Goal: Information Seeking & Learning: Check status

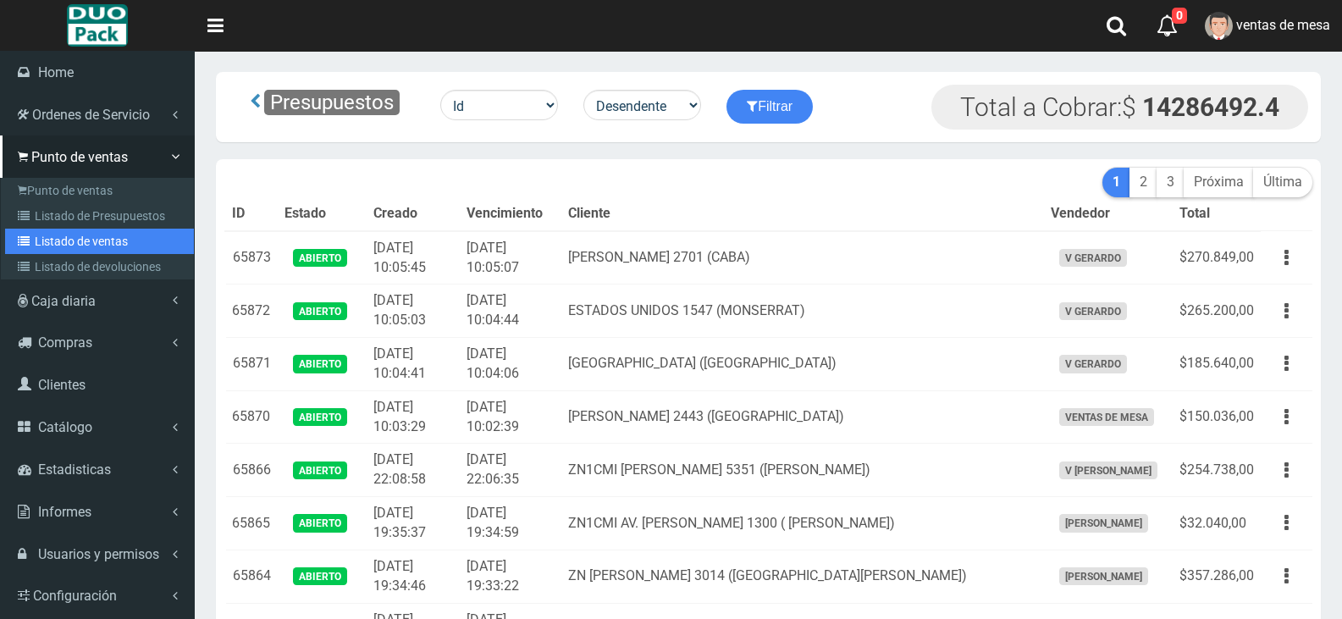
click at [95, 249] on link "Listado de ventas" at bounding box center [99, 241] width 189 height 25
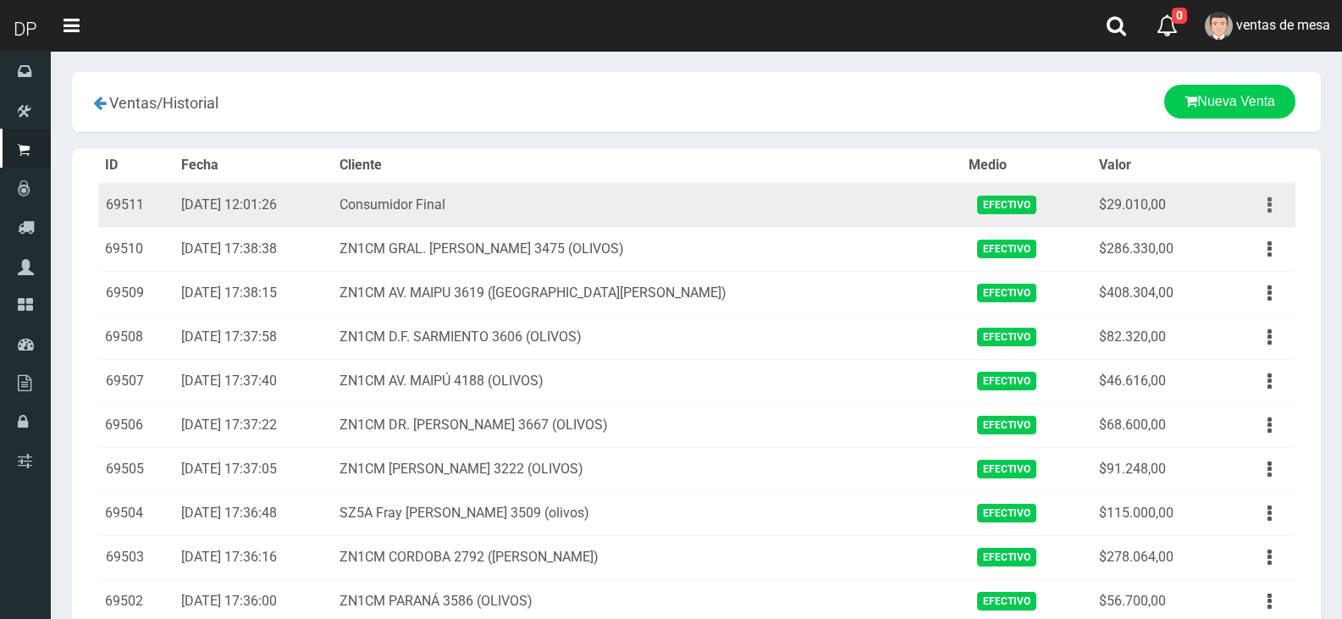
click at [1266, 193] on button "button" at bounding box center [1269, 205] width 38 height 30
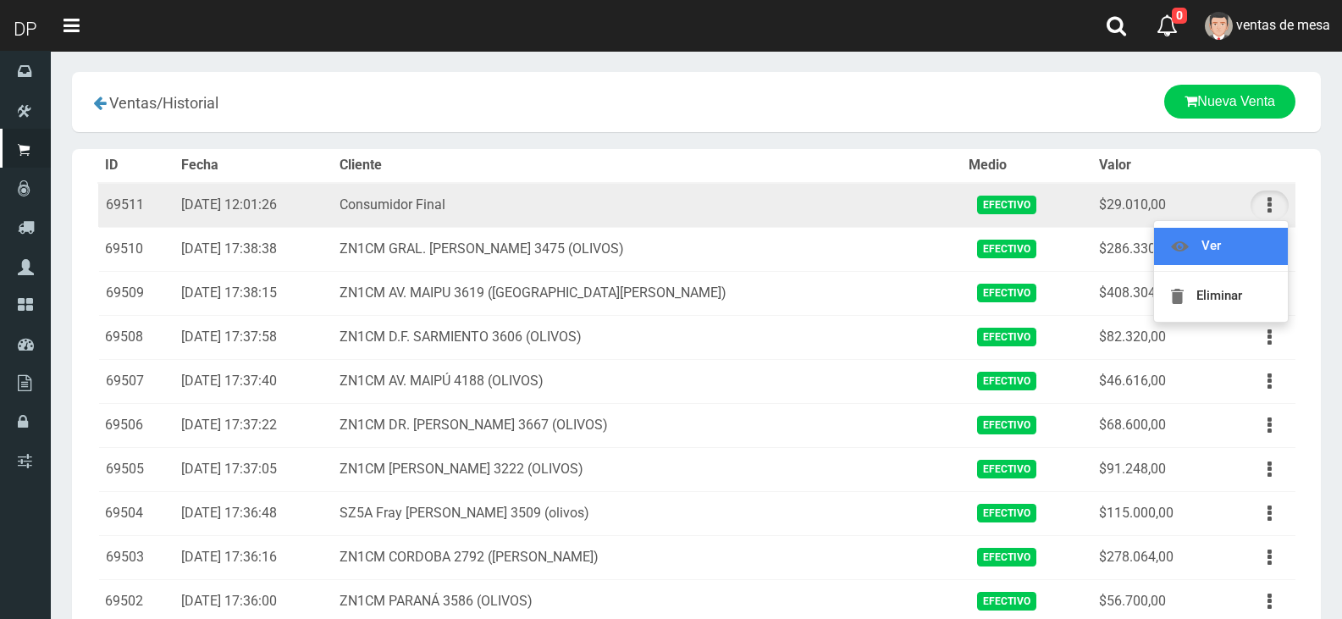
click at [1252, 251] on link "Ver" at bounding box center [1221, 246] width 134 height 37
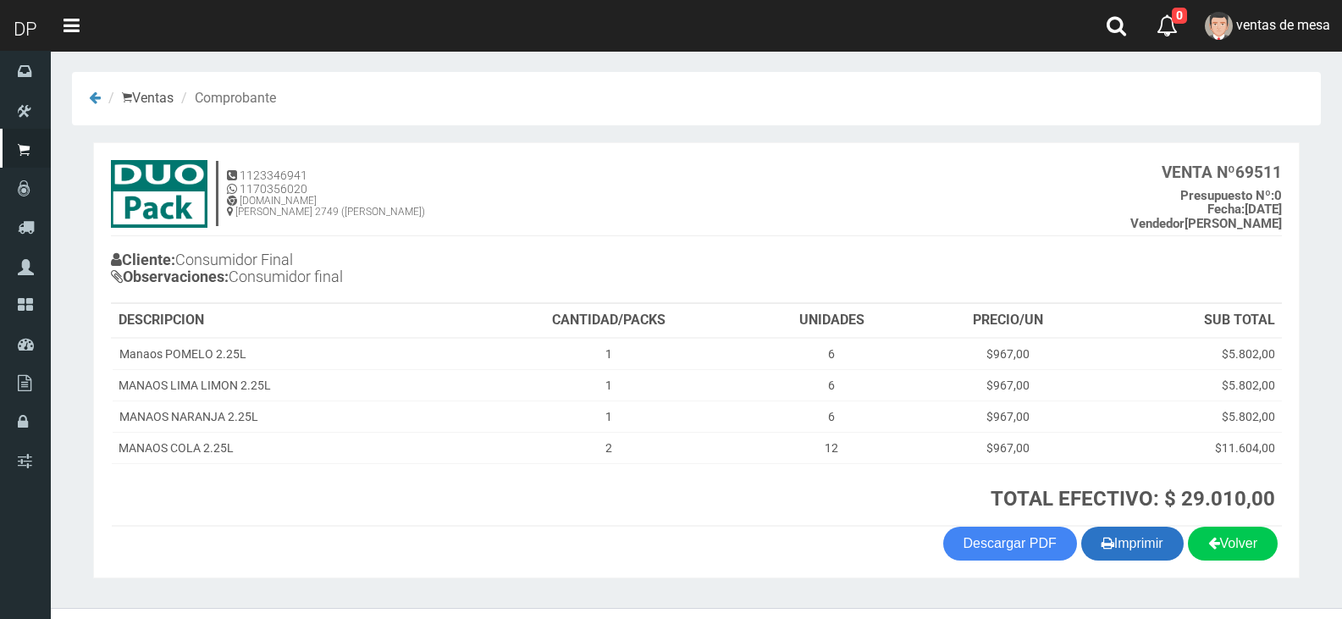
click at [1119, 544] on button "Imprimir" at bounding box center [1132, 544] width 102 height 34
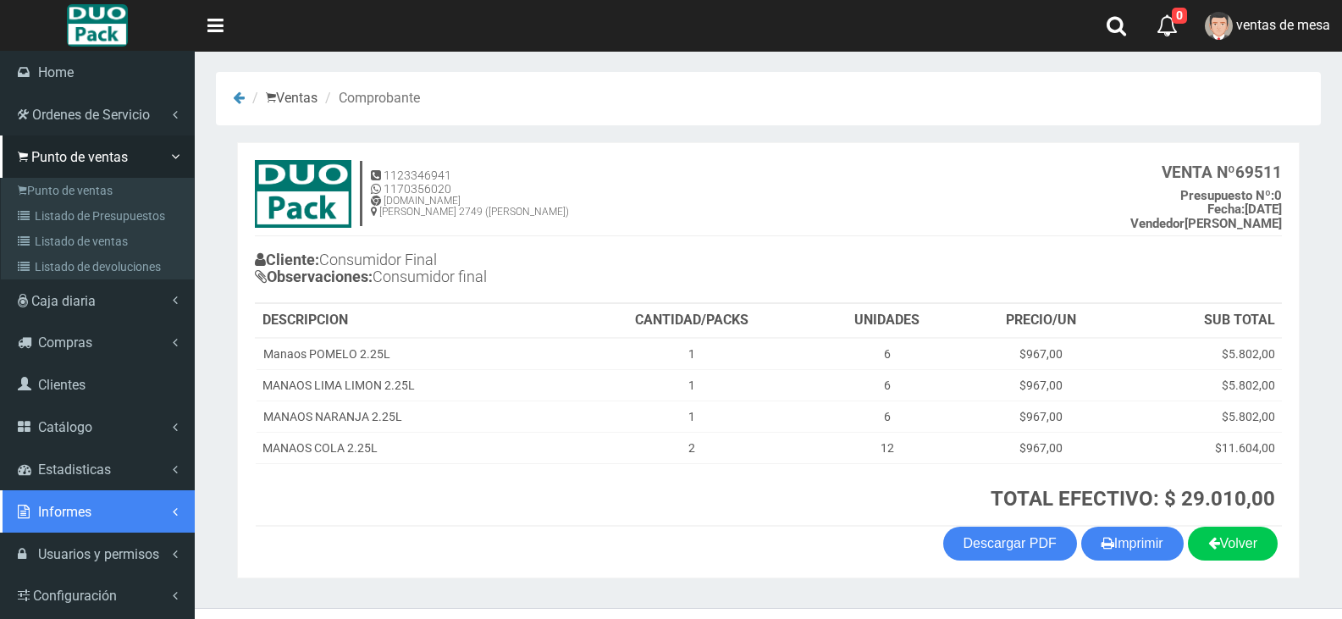
click at [60, 504] on span "Informes" at bounding box center [64, 512] width 53 height 16
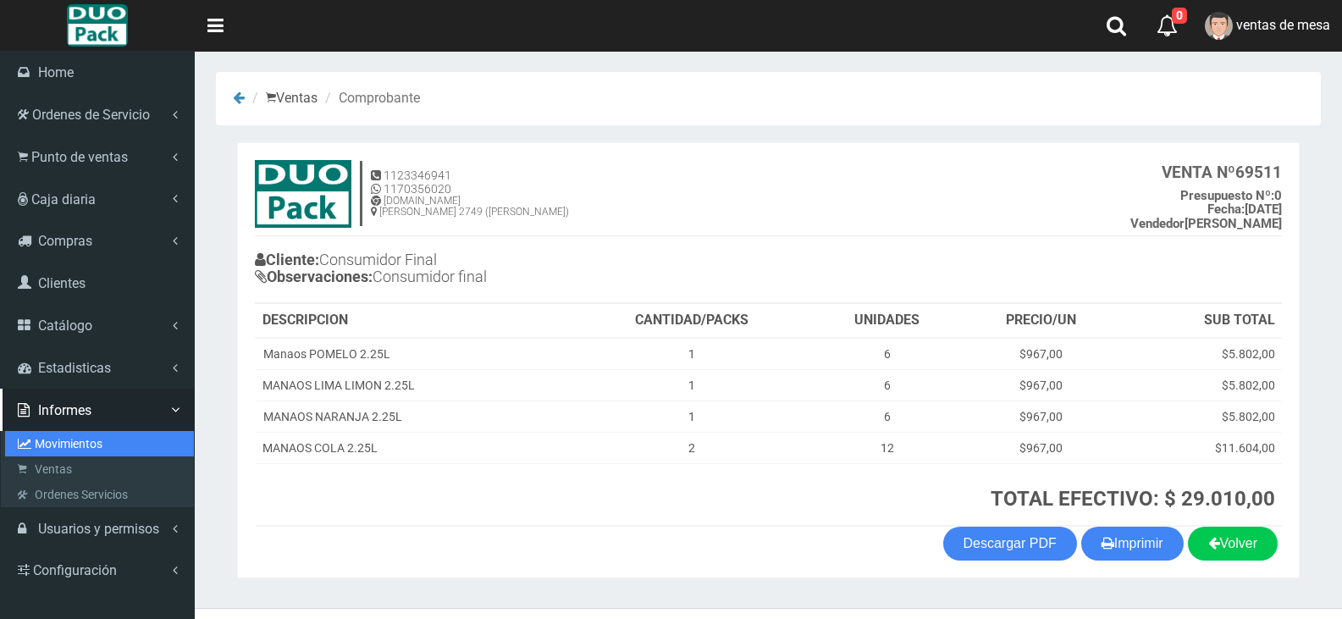
click at [86, 440] on link "Movimientos" at bounding box center [99, 443] width 189 height 25
click at [87, 442] on link "Movimientos" at bounding box center [99, 443] width 189 height 25
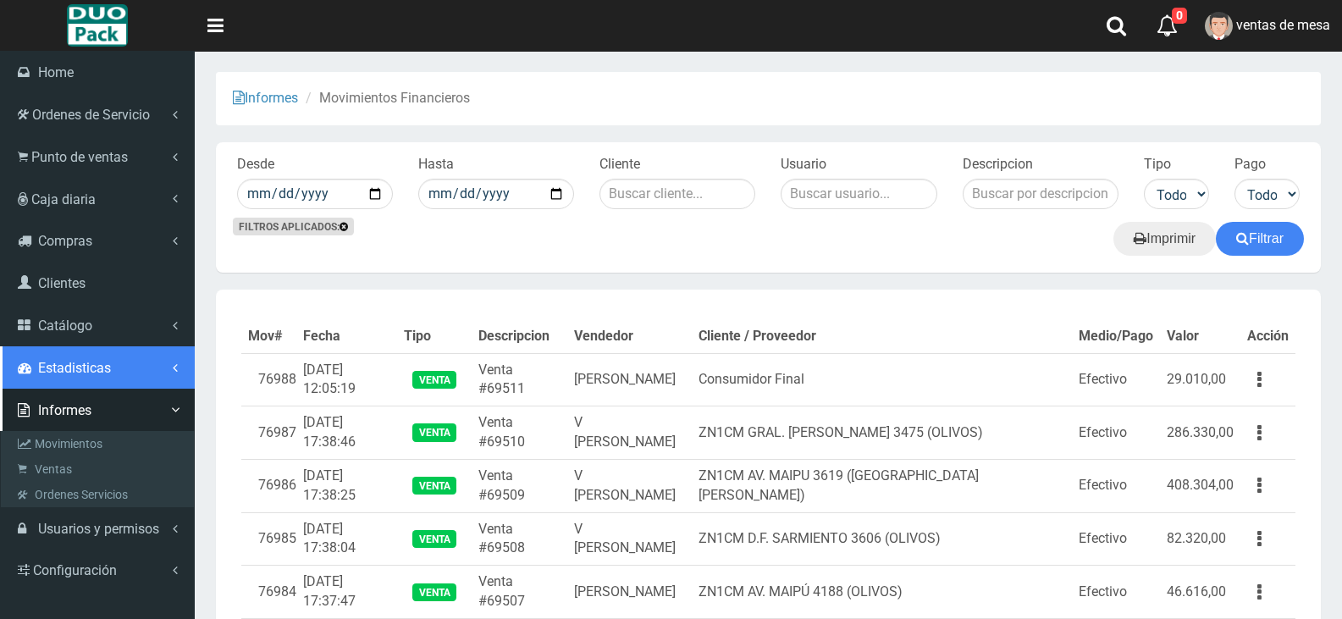
click at [76, 372] on span "Estadisticas" at bounding box center [74, 368] width 73 height 16
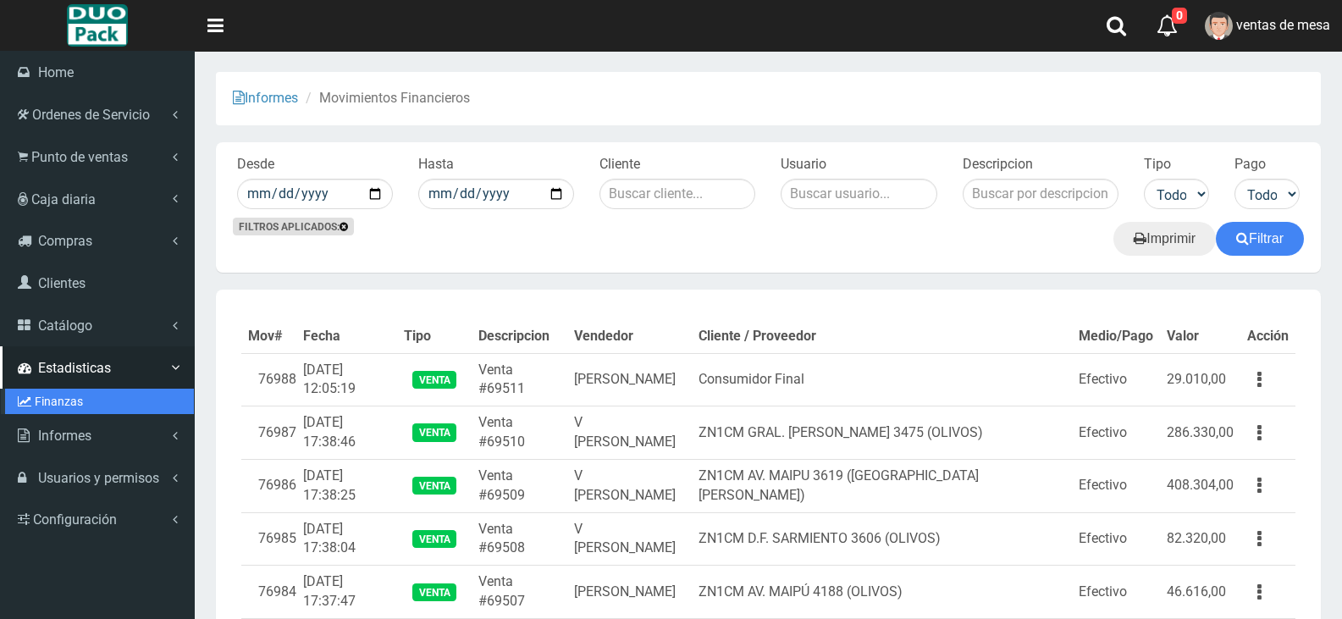
click at [84, 405] on link "Finanzas" at bounding box center [99, 401] width 189 height 25
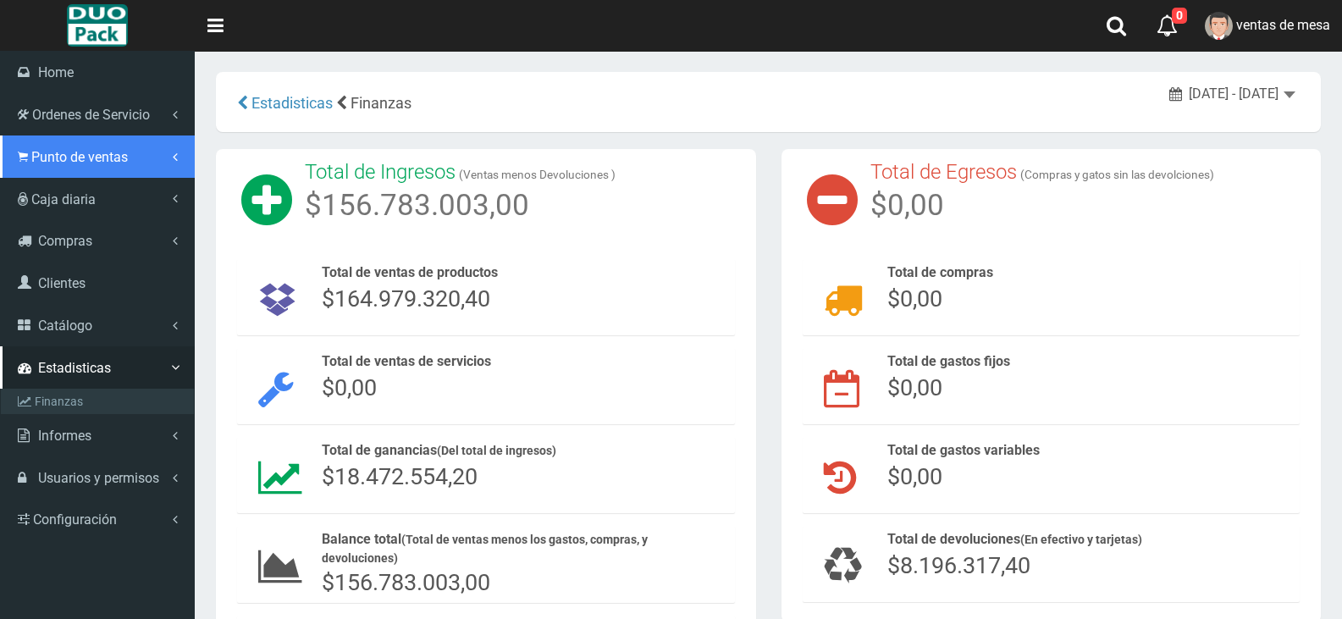
click at [97, 174] on link "Punto de ventas" at bounding box center [97, 156] width 195 height 42
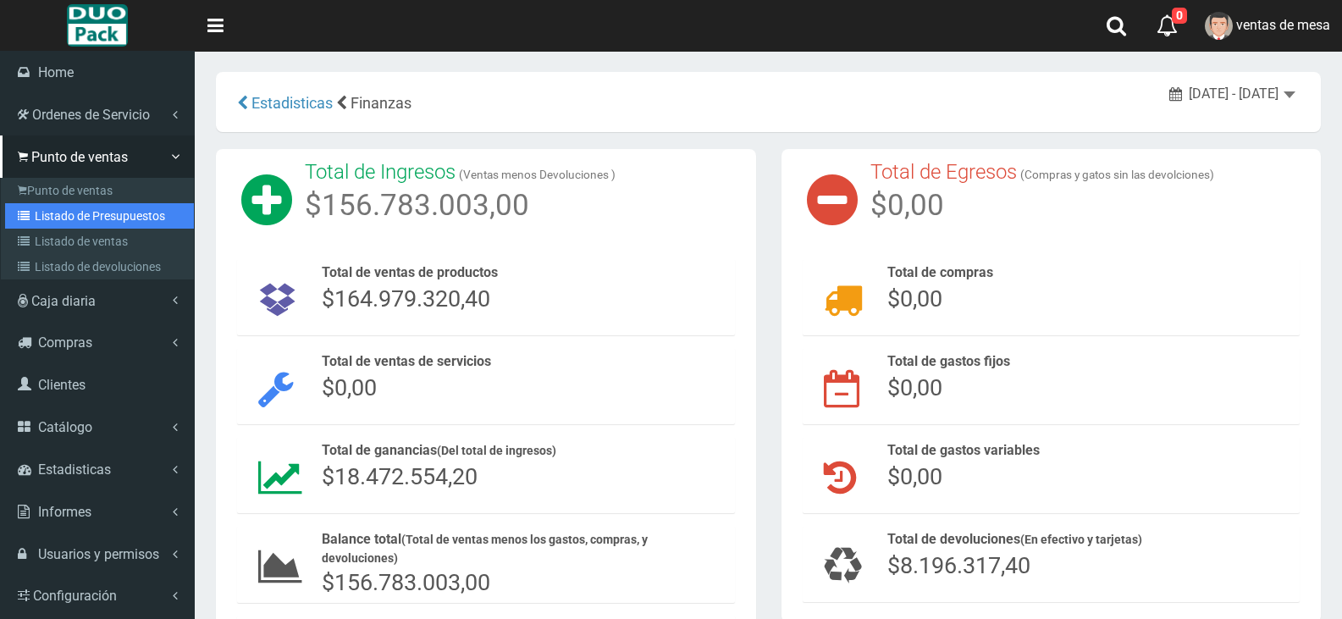
click at [105, 210] on link "Listado de Presupuestos" at bounding box center [99, 215] width 189 height 25
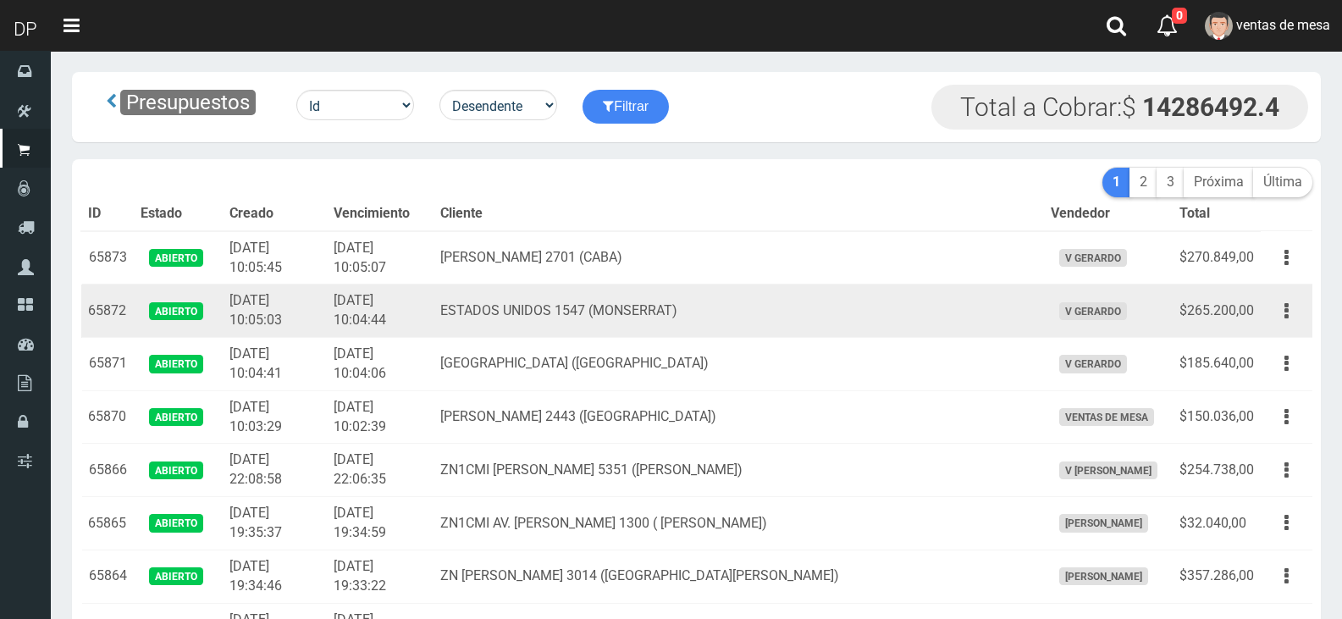
click at [494, 289] on td "ESTADOS UNIDOS 1547 (MONSERRAT)" at bounding box center [737, 310] width 609 height 53
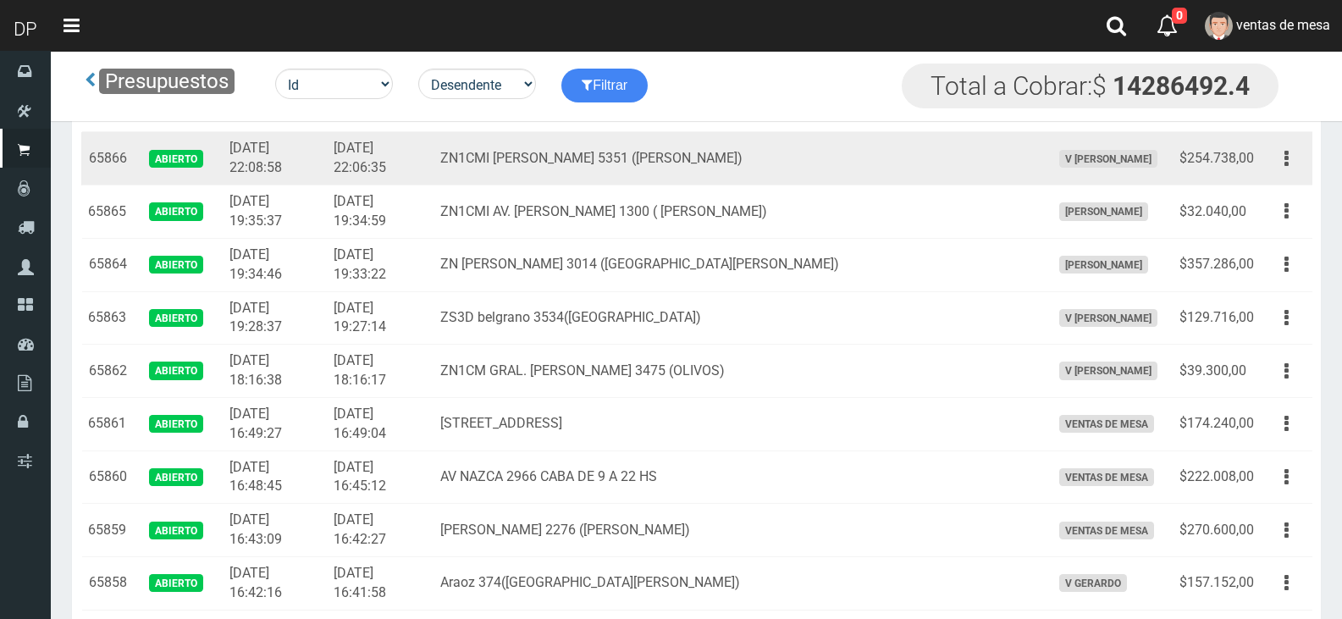
scroll to position [254, 0]
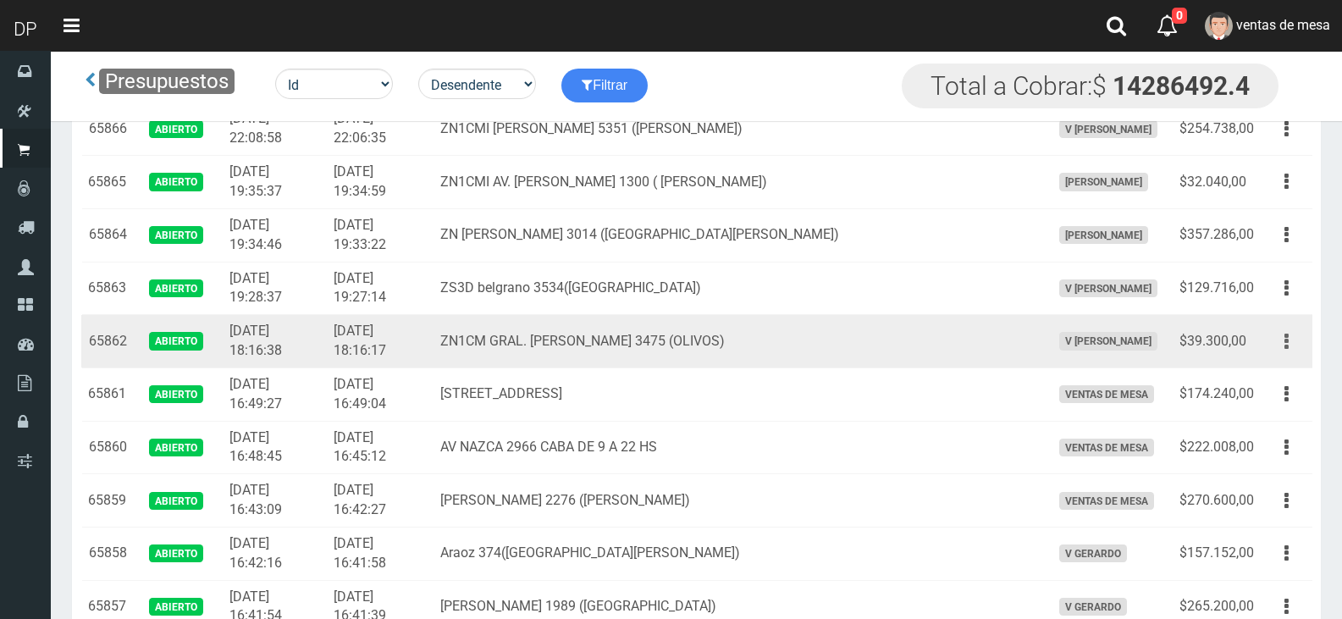
click at [1293, 345] on button "button" at bounding box center [1286, 342] width 38 height 30
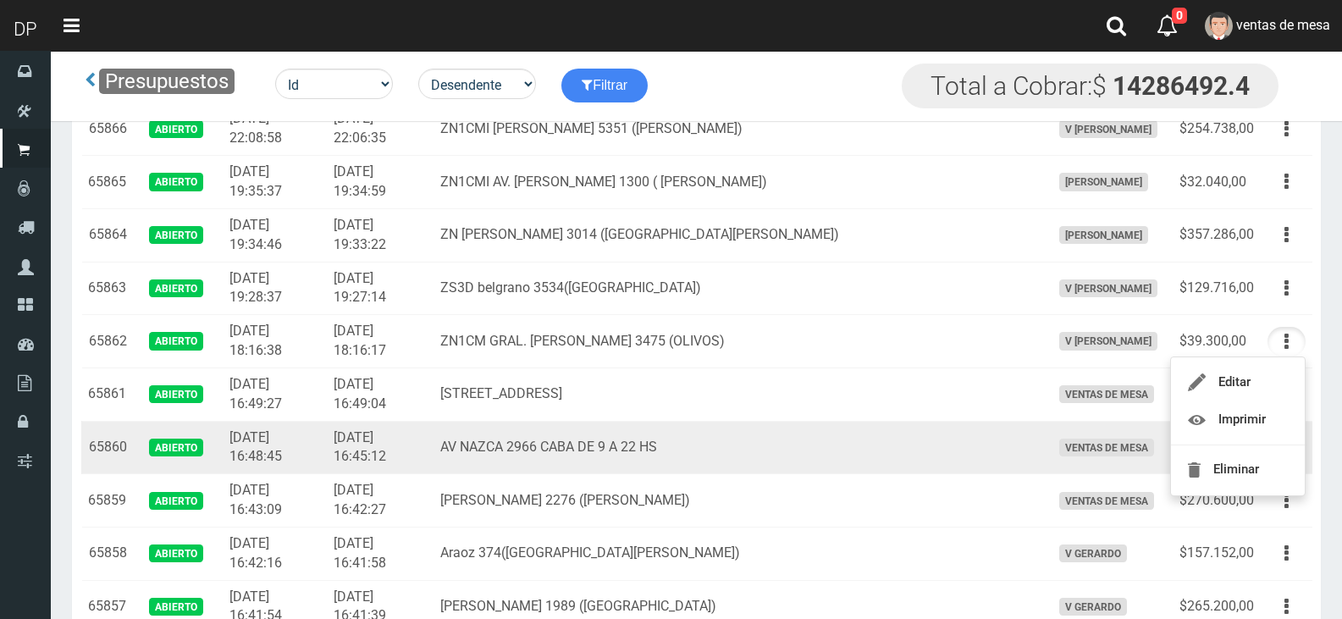
click at [1059, 447] on span "ventas de mesa" at bounding box center [1106, 447] width 95 height 18
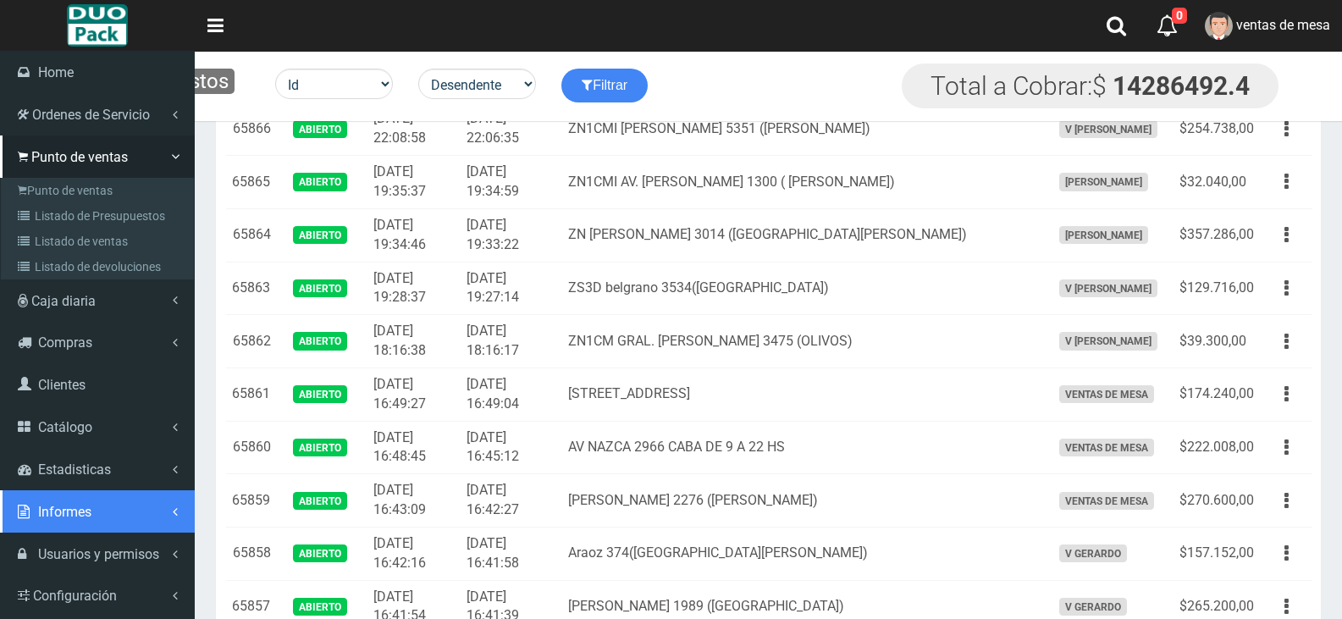
click at [63, 510] on span "Informes" at bounding box center [64, 512] width 53 height 16
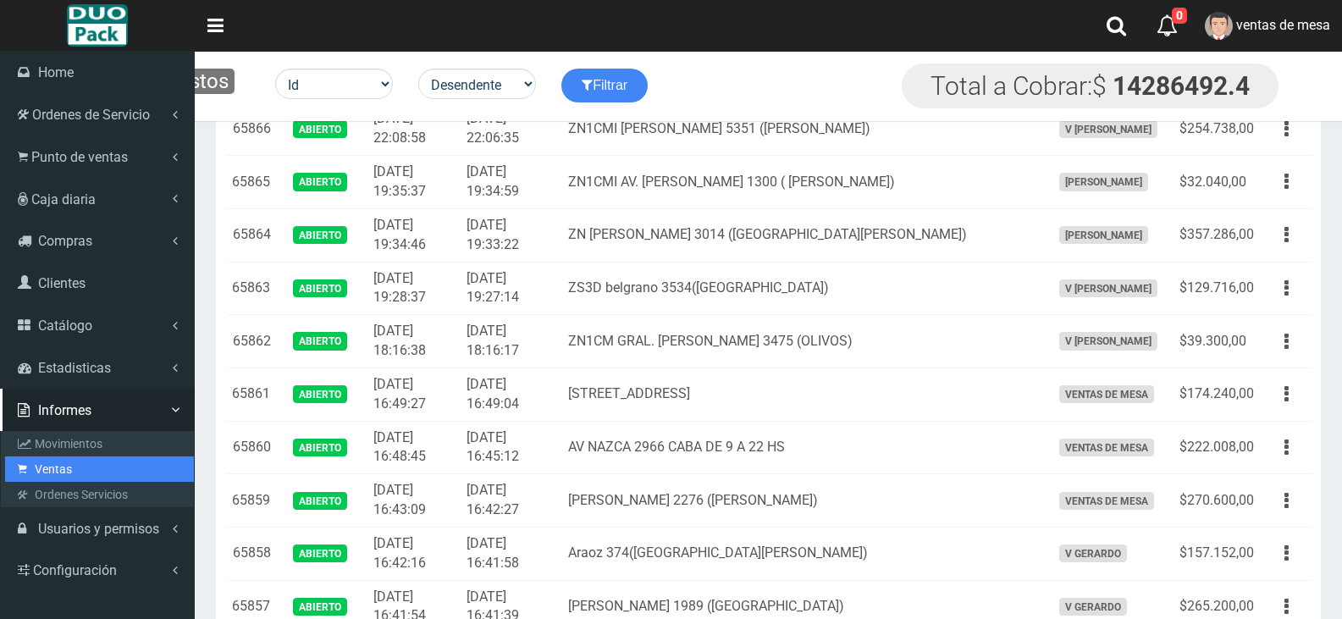
click at [85, 467] on link "Ventas" at bounding box center [99, 468] width 189 height 25
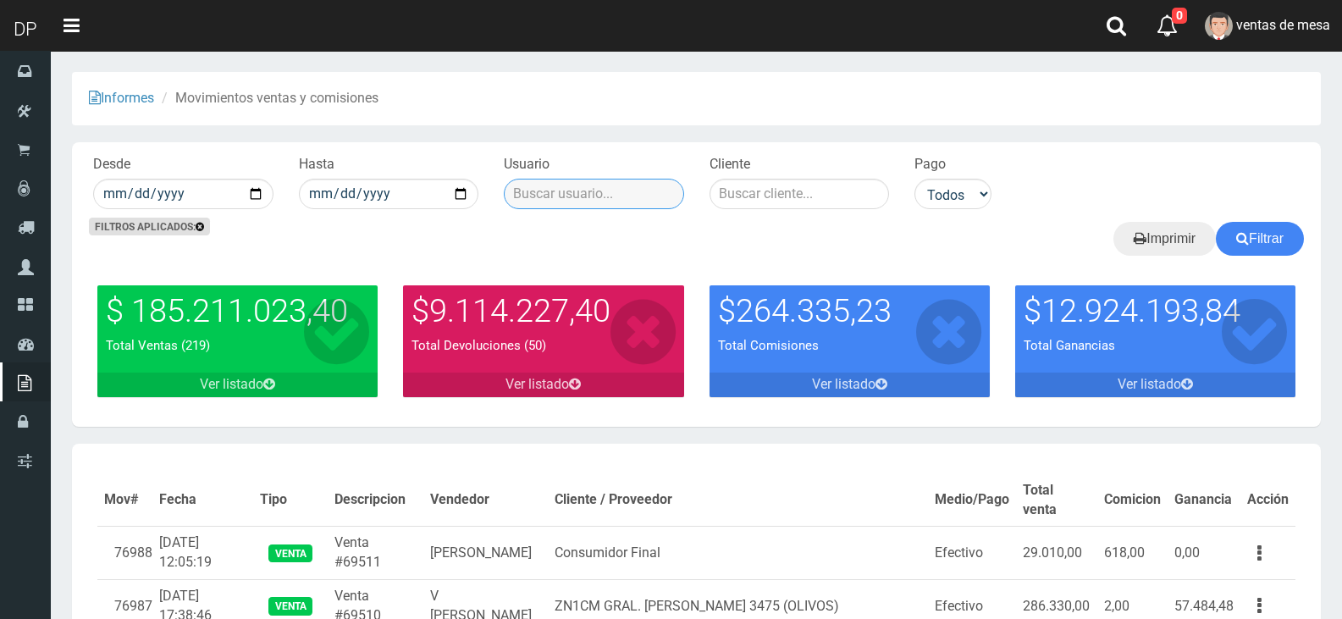
click at [605, 197] on input "text" at bounding box center [594, 194] width 180 height 30
click at [606, 197] on input "text" at bounding box center [594, 194] width 180 height 30
click at [263, 201] on input "date" at bounding box center [183, 194] width 180 height 30
type input "2025-08-01"
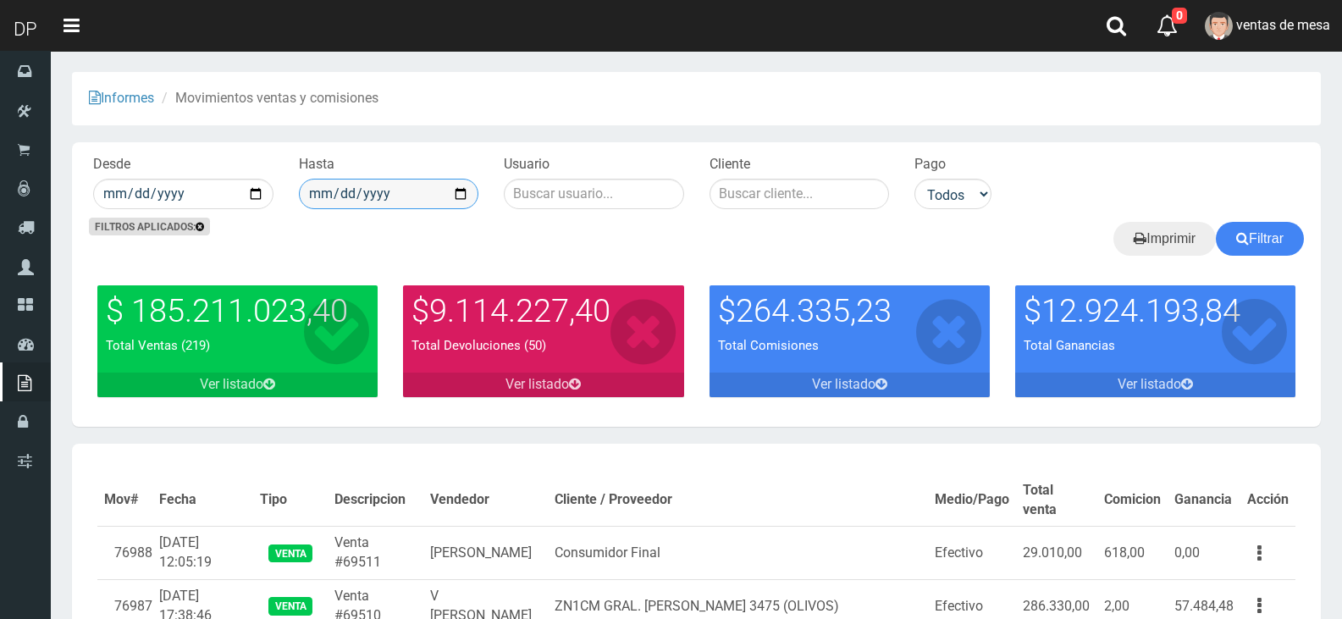
click at [459, 186] on input "date" at bounding box center [389, 194] width 180 height 30
type input "2025-08-30"
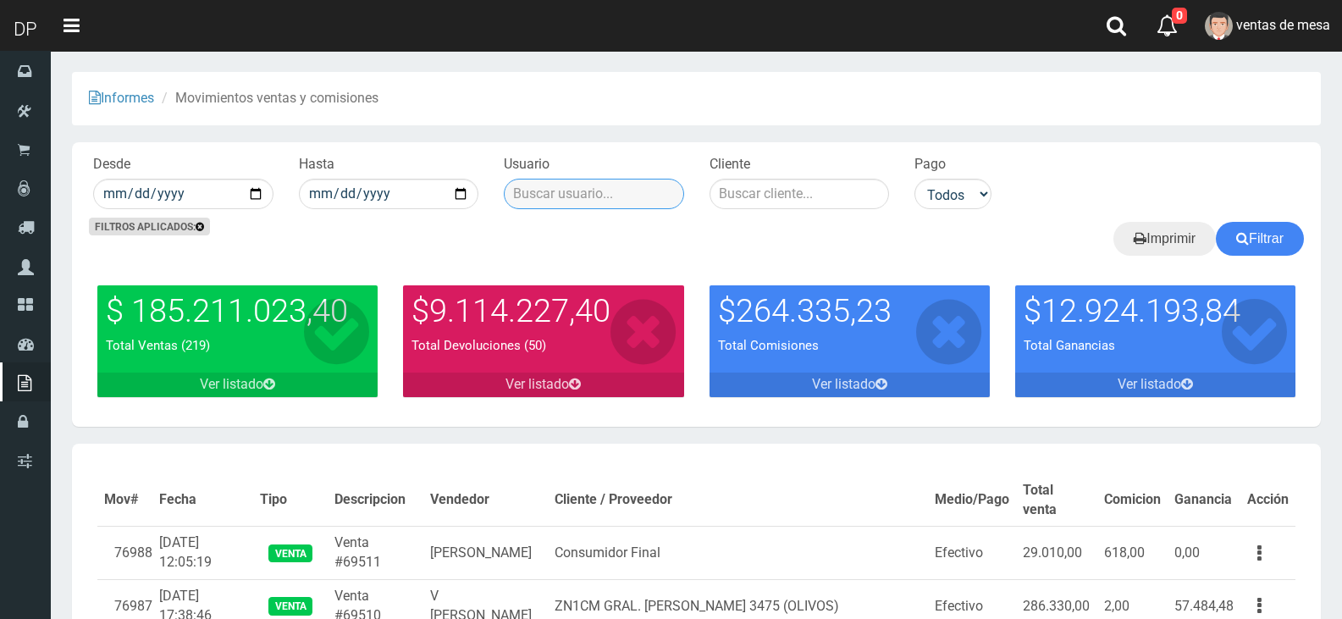
click at [580, 196] on input "text" at bounding box center [594, 194] width 180 height 30
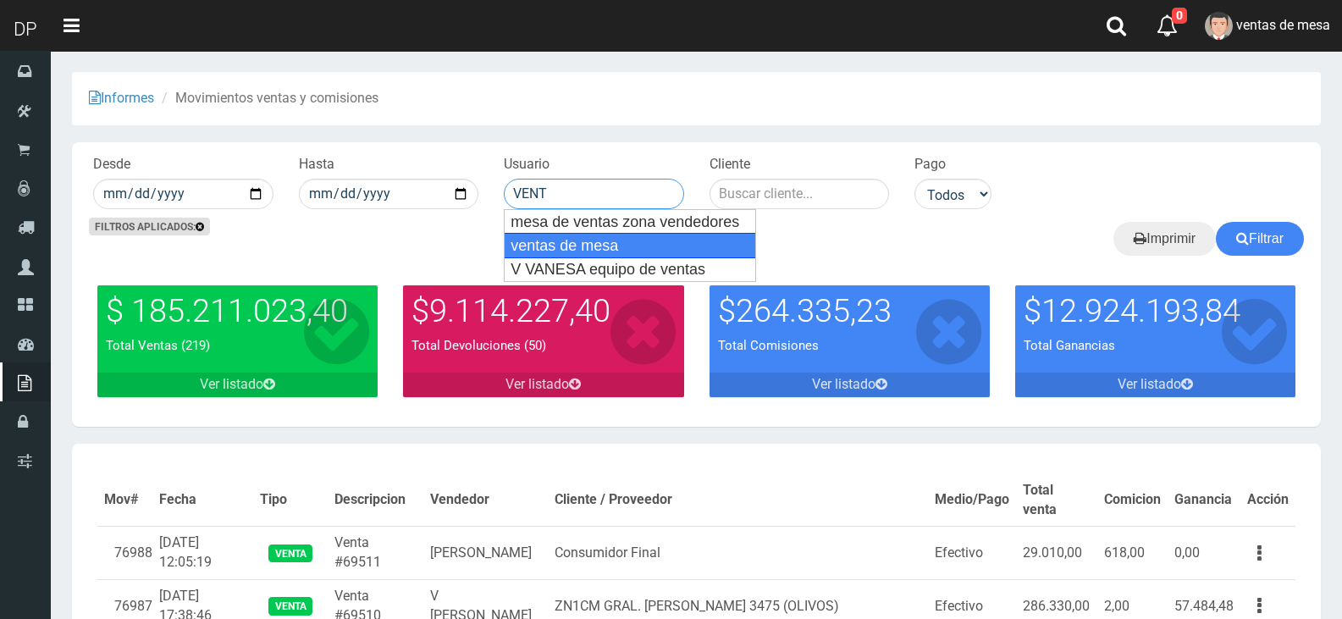
click at [595, 240] on div "ventas de mesa" at bounding box center [630, 245] width 252 height 25
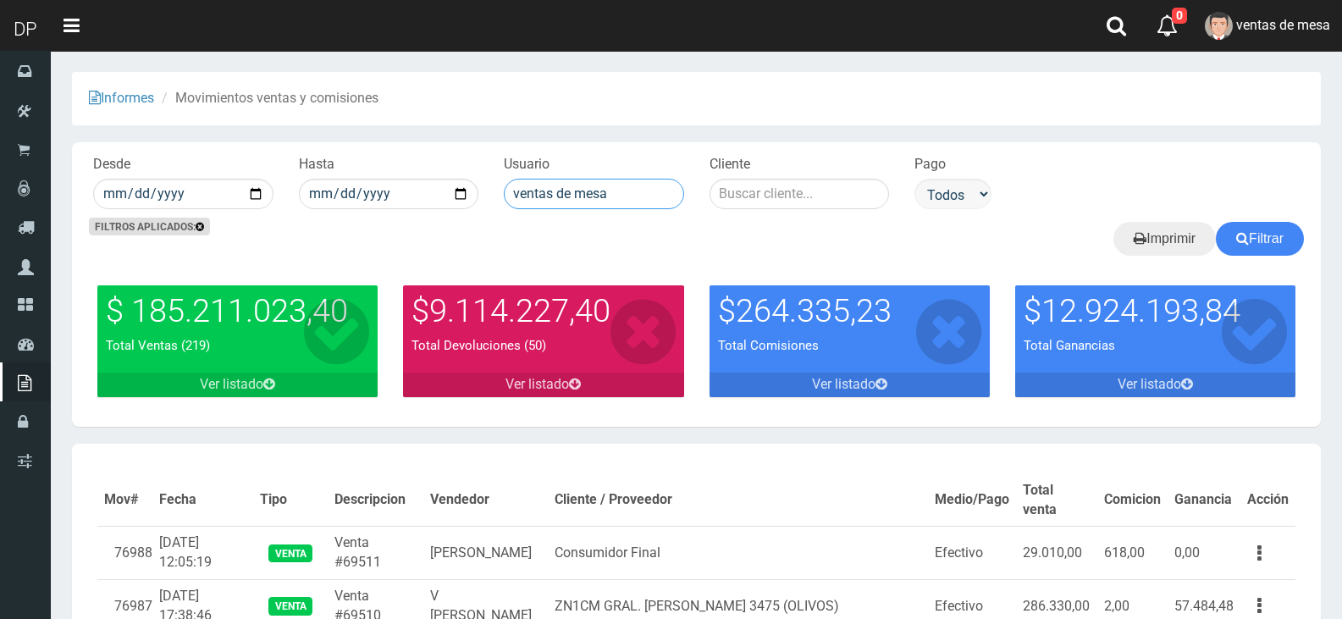
type input "ventas de mesa"
click at [951, 199] on select "Todos Efectivo Tarjeta de Crédito Depósito Débito" at bounding box center [952, 194] width 77 height 30
click at [1256, 241] on button "Filtrar" at bounding box center [1260, 239] width 88 height 34
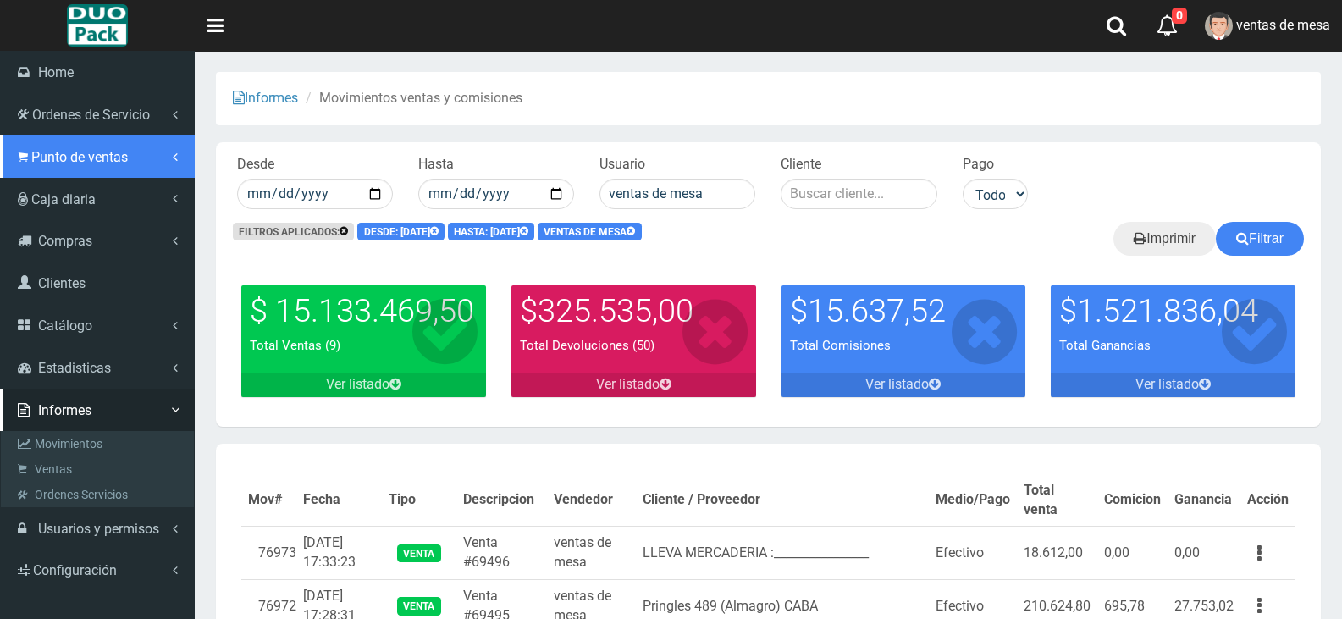
click at [102, 168] on link "Punto de ventas" at bounding box center [97, 156] width 195 height 42
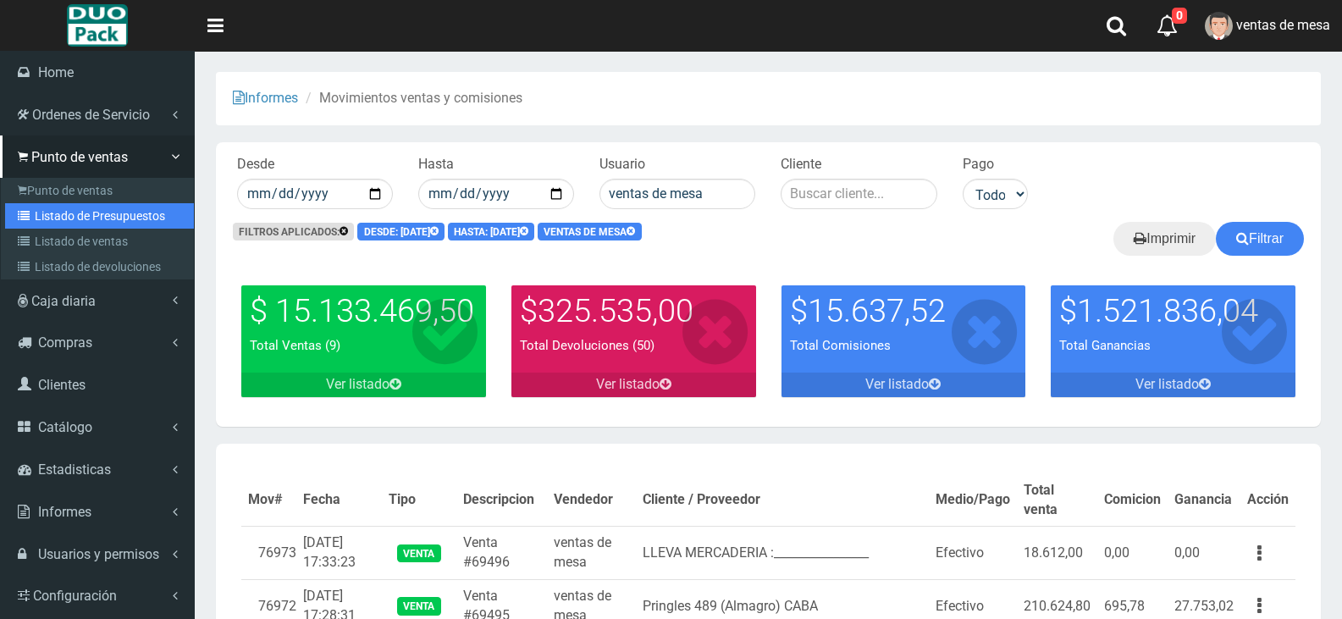
click at [132, 213] on link "Listado de Presupuestos" at bounding box center [99, 215] width 189 height 25
